Goal: Transaction & Acquisition: Purchase product/service

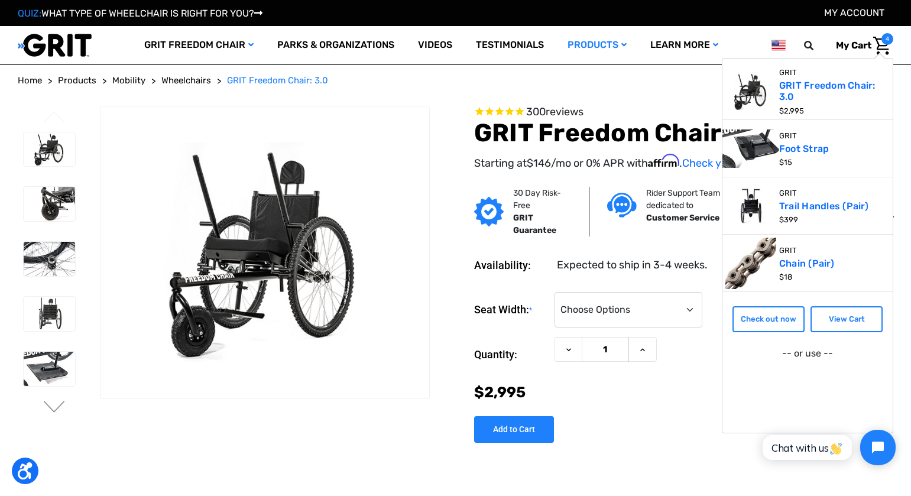
click at [854, 47] on span "My Cart" at bounding box center [853, 45] width 35 height 11
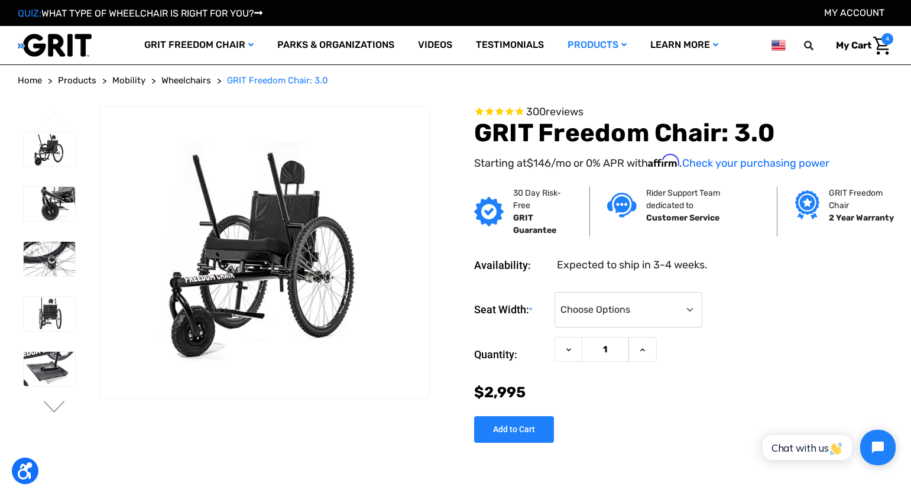
click at [854, 43] on span "My Cart" at bounding box center [853, 45] width 35 height 11
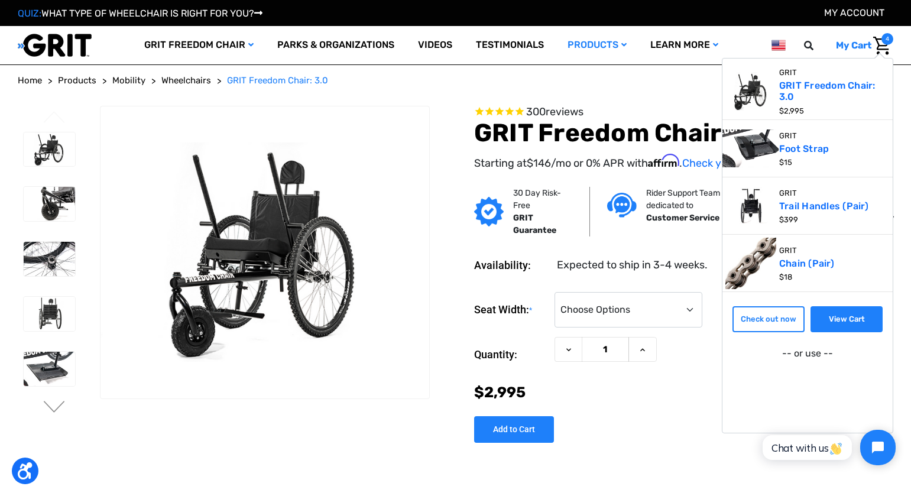
click at [855, 314] on link "View Cart" at bounding box center [846, 319] width 72 height 26
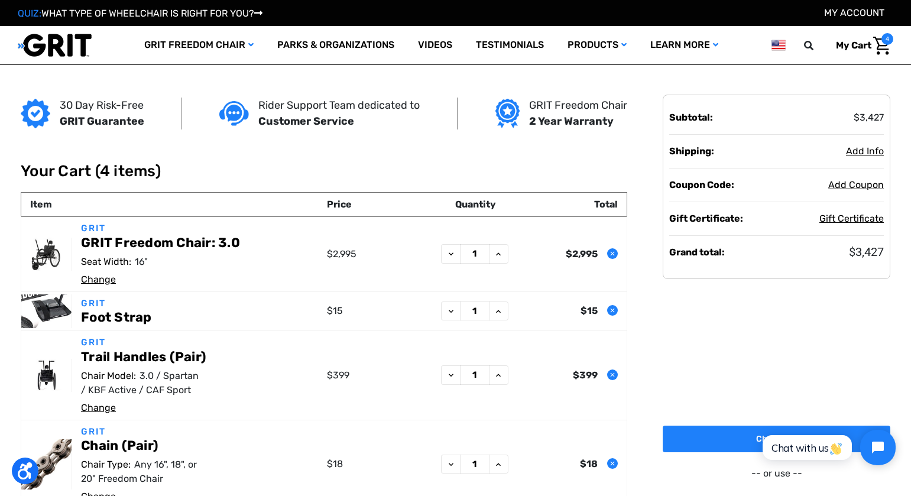
click at [93, 281] on link "Change" at bounding box center [98, 279] width 35 height 11
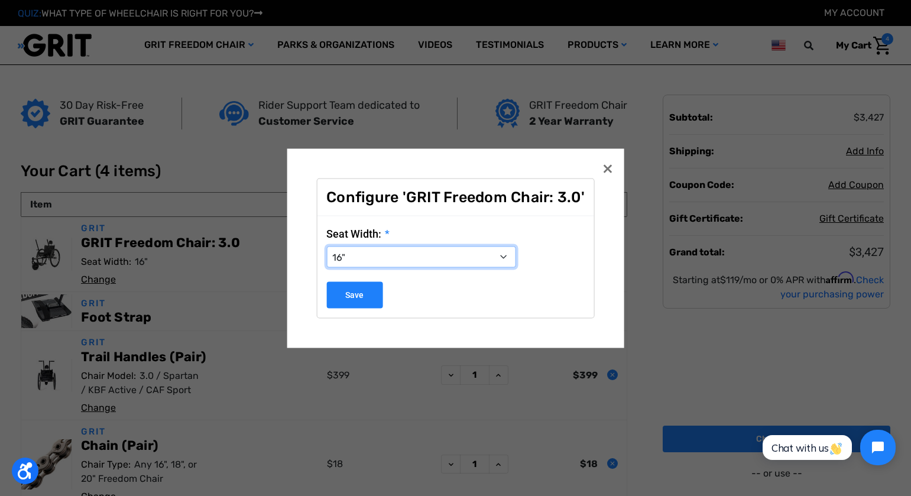
click at [501, 257] on select "Choose Options 16" 18" 20"" at bounding box center [420, 256] width 189 height 21
select select "325"
click at [326, 246] on select "Choose Options 16" 18" 20"" at bounding box center [420, 256] width 189 height 21
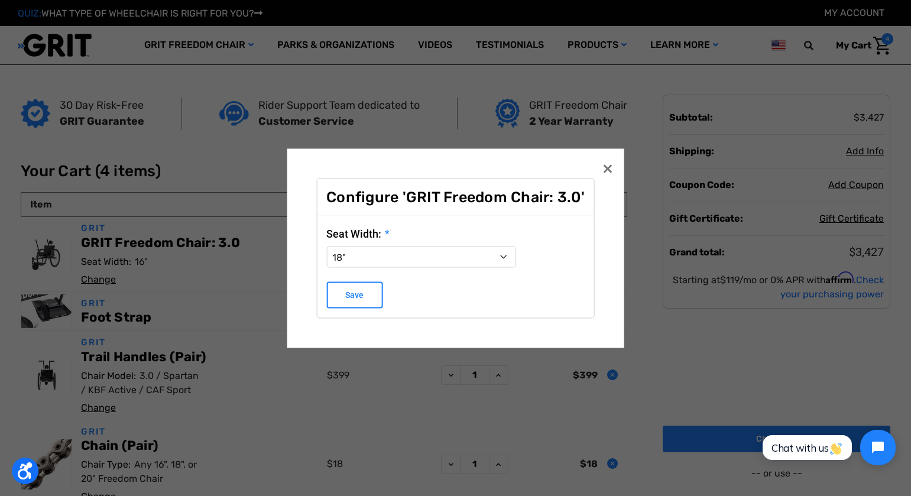
click at [350, 292] on input "Save" at bounding box center [354, 294] width 56 height 27
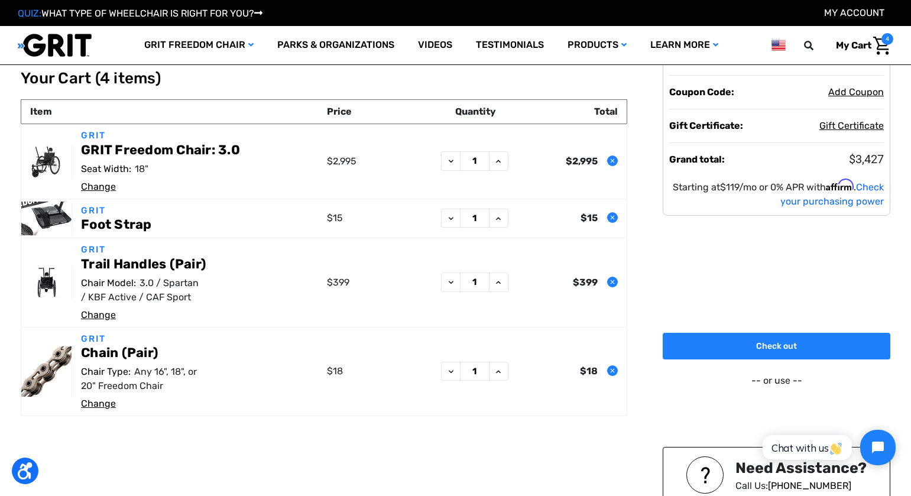
scroll to position [29, 0]
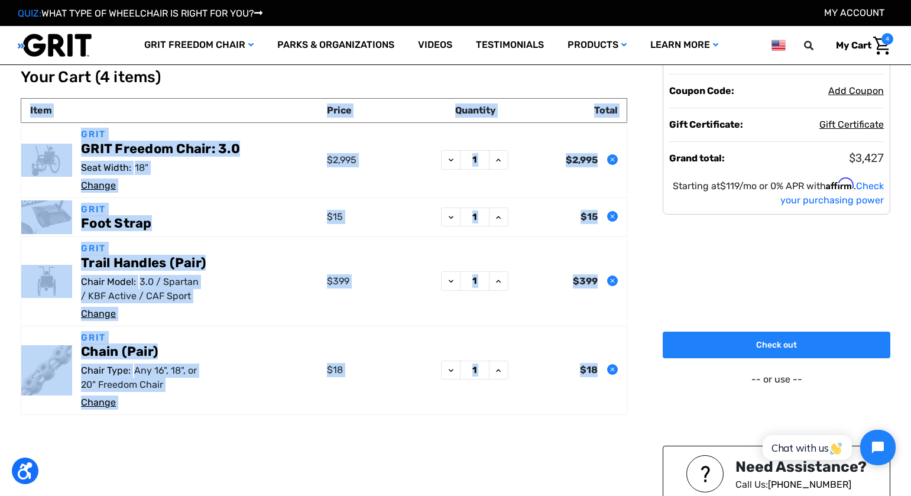
drag, startPoint x: 31, startPoint y: 109, endPoint x: 600, endPoint y: 374, distance: 627.8
click at [600, 374] on table "Item Price Quantity Total GRIT GRIT Freedom Chair: 3.0 Seat Width: 18" Change P…" at bounding box center [324, 256] width 606 height 317
copy table "Item Price Quantity Total GRIT GRIT Freedom Chair: 3.0 Seat Width: 18" Change P…"
